Goal: Task Accomplishment & Management: Manage account settings

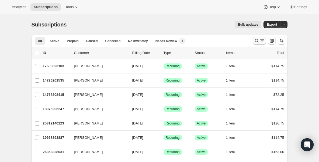
click at [256, 43] on button "Search and filter results" at bounding box center [259, 41] width 13 height 8
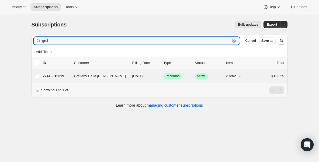
type input "grei"
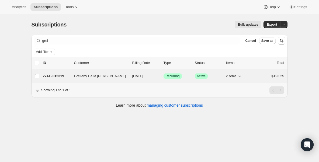
click at [55, 75] on p "27419312319" at bounding box center [56, 75] width 27 height 5
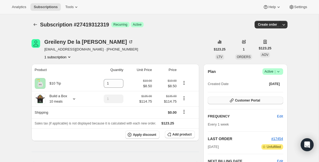
click at [240, 101] on span "Customer Portal" at bounding box center [247, 100] width 25 height 4
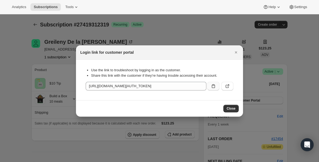
click at [215, 88] on icon ":rce:" at bounding box center [213, 85] width 5 height 5
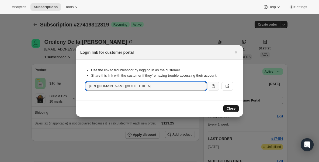
click at [231, 107] on span "Close" at bounding box center [231, 108] width 9 height 4
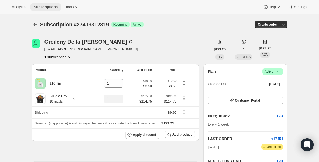
click at [57, 4] on button "Subscriptions" at bounding box center [45, 7] width 30 height 8
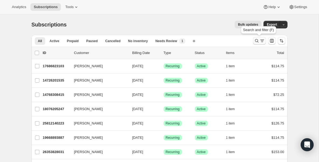
click at [259, 41] on icon "Search and filter results" at bounding box center [256, 40] width 5 height 5
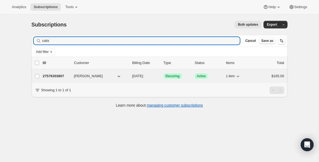
type input "calix"
click at [54, 77] on p "27576303807" at bounding box center [56, 75] width 27 height 5
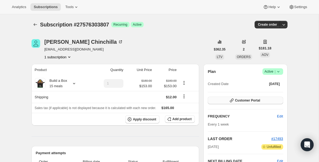
click at [256, 103] on button "Customer Portal" at bounding box center [245, 100] width 75 height 8
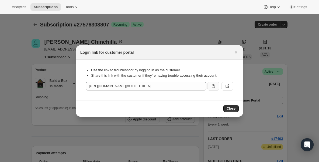
click at [215, 90] on button ":rpq:" at bounding box center [214, 86] width 12 height 9
